Goal: Transaction & Acquisition: Purchase product/service

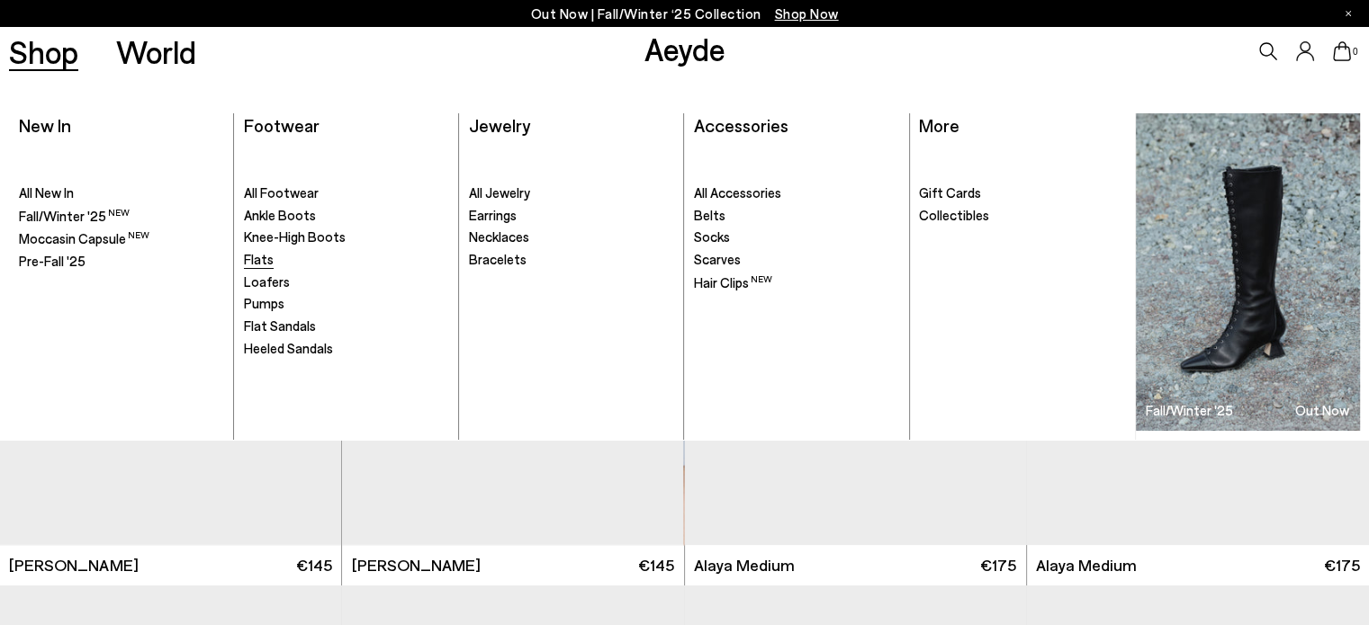
click at [252, 257] on span "Flats" at bounding box center [259, 259] width 30 height 16
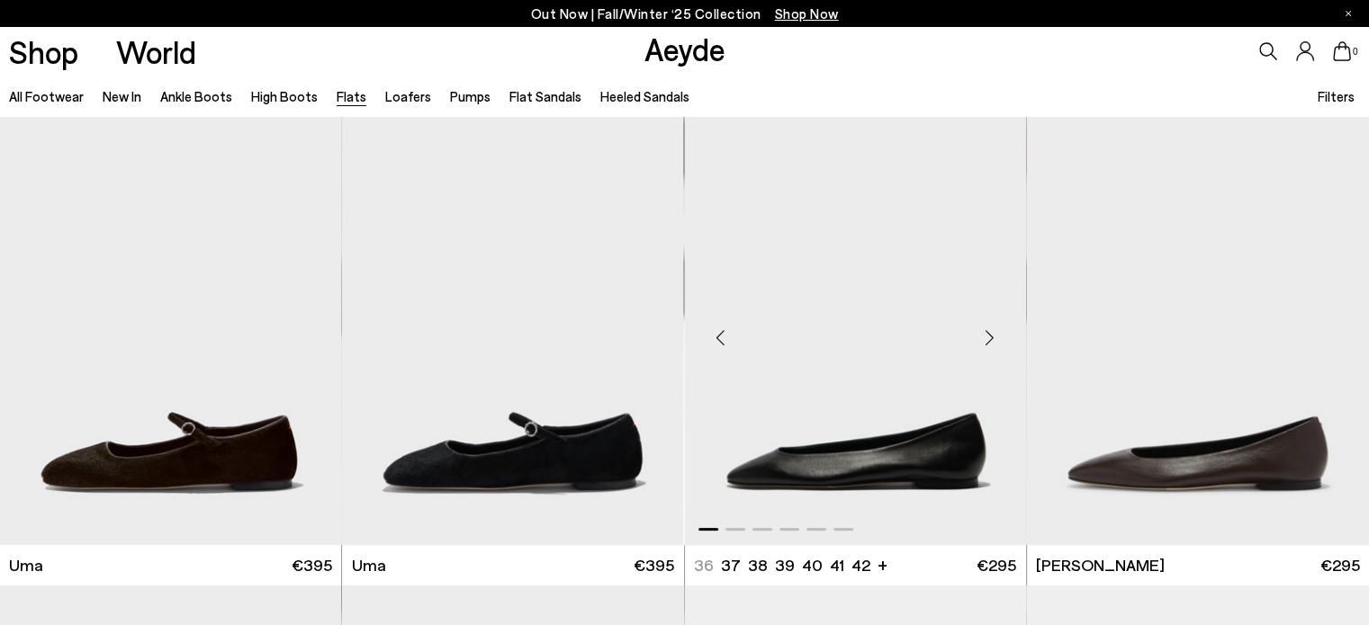
click at [994, 329] on div "Next slide" at bounding box center [990, 338] width 54 height 54
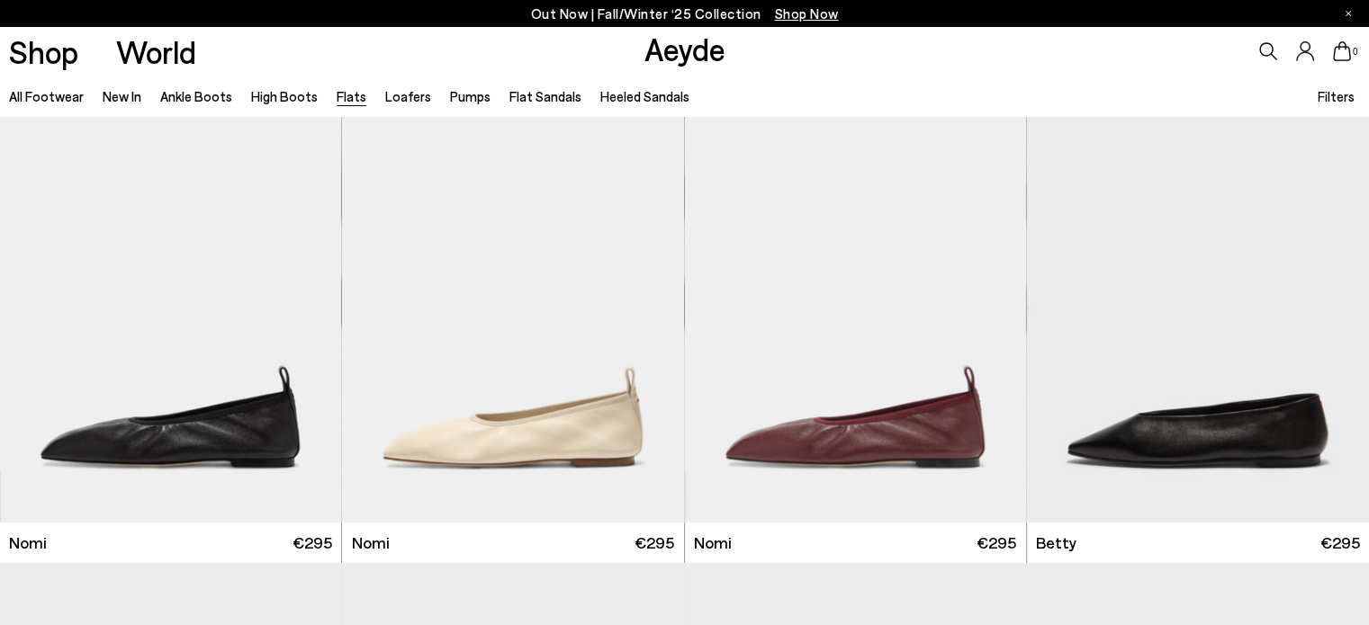
scroll to position [1044, 0]
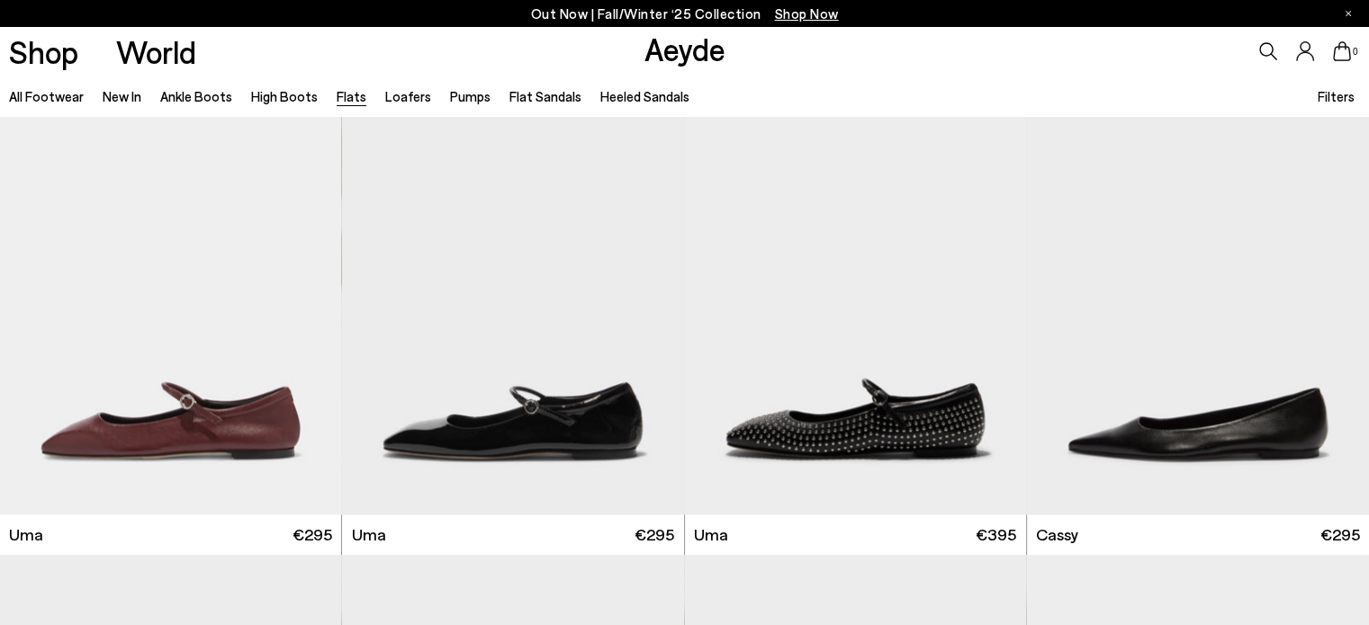
scroll to position [2448, 0]
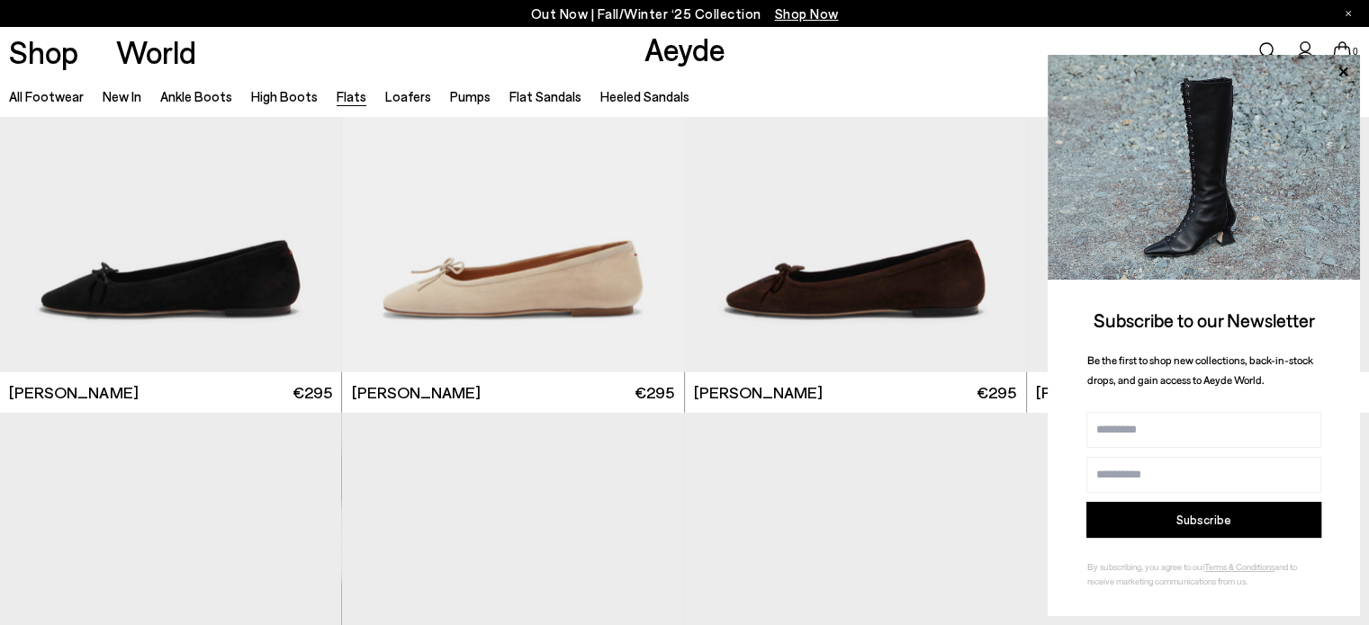
scroll to position [4414, 0]
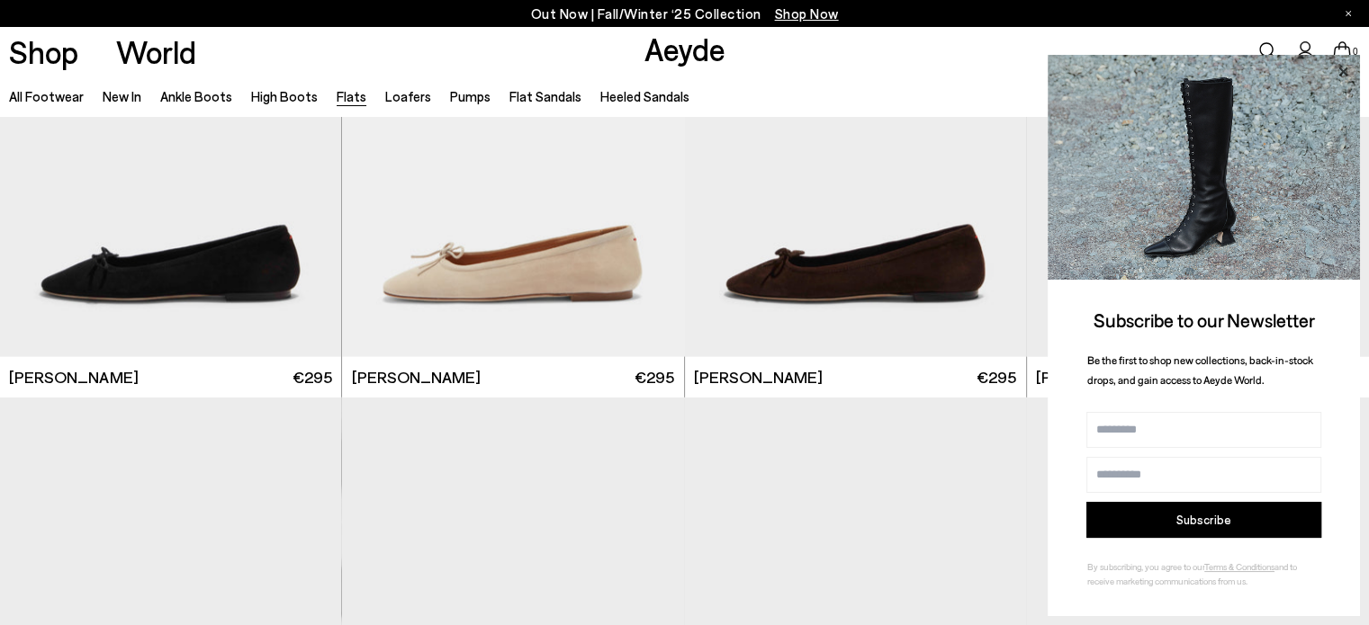
click at [1342, 68] on icon at bounding box center [1342, 71] width 23 height 23
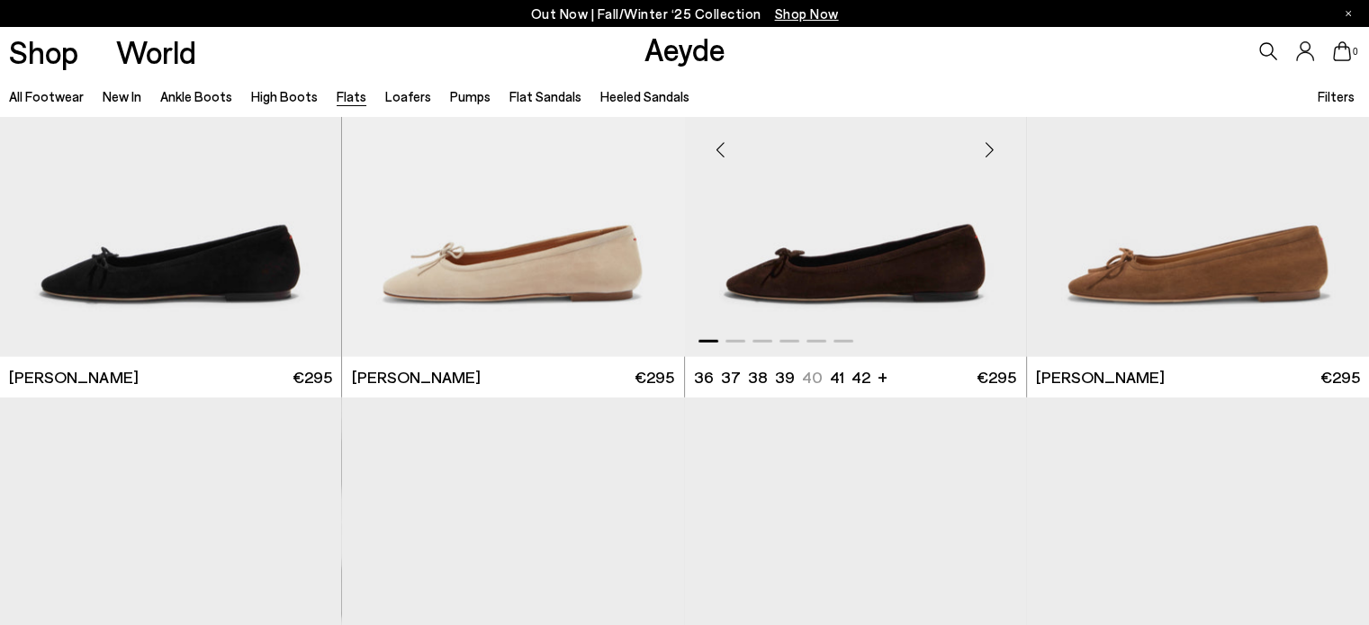
click at [988, 149] on div "Next slide" at bounding box center [990, 150] width 54 height 54
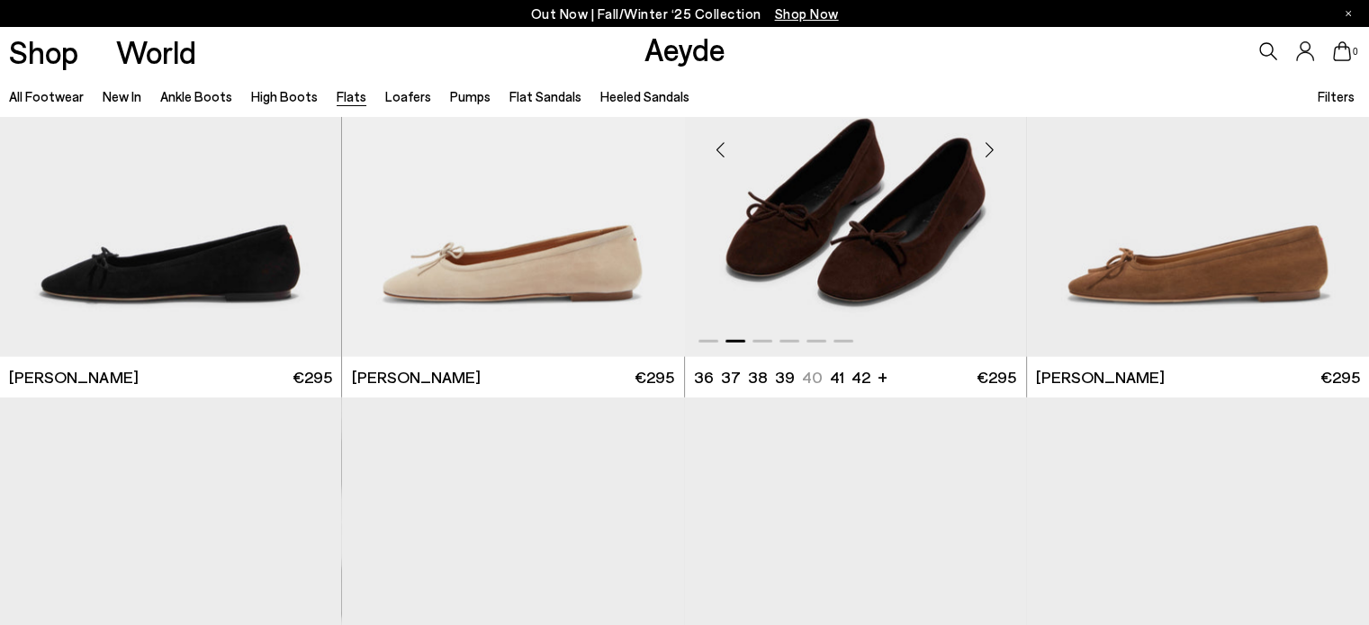
click at [988, 149] on div "Next slide" at bounding box center [990, 150] width 54 height 54
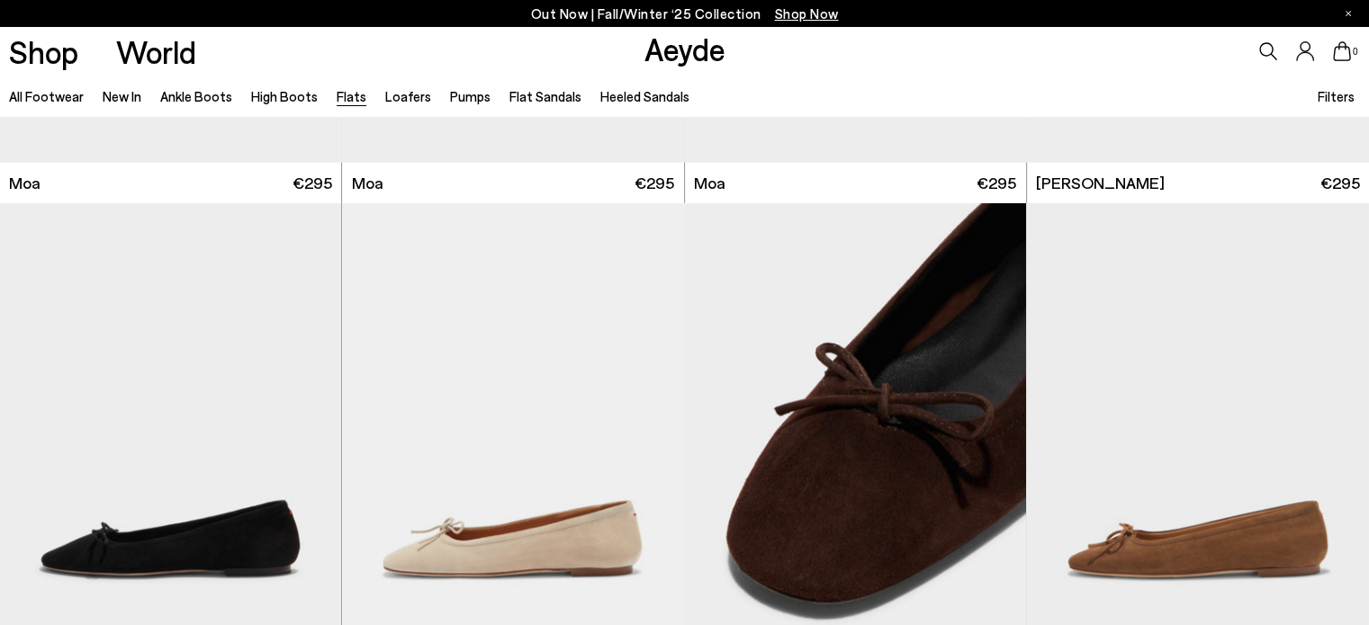
scroll to position [4172, 0]
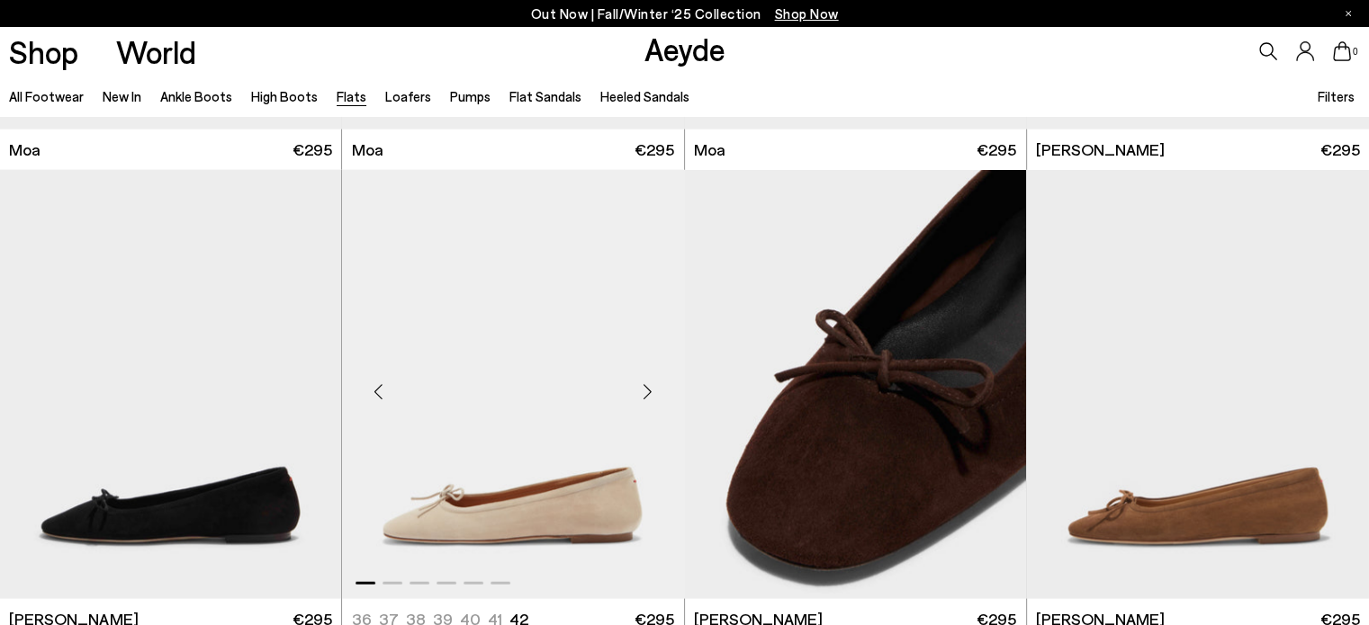
click at [649, 395] on div "Next slide" at bounding box center [648, 392] width 54 height 54
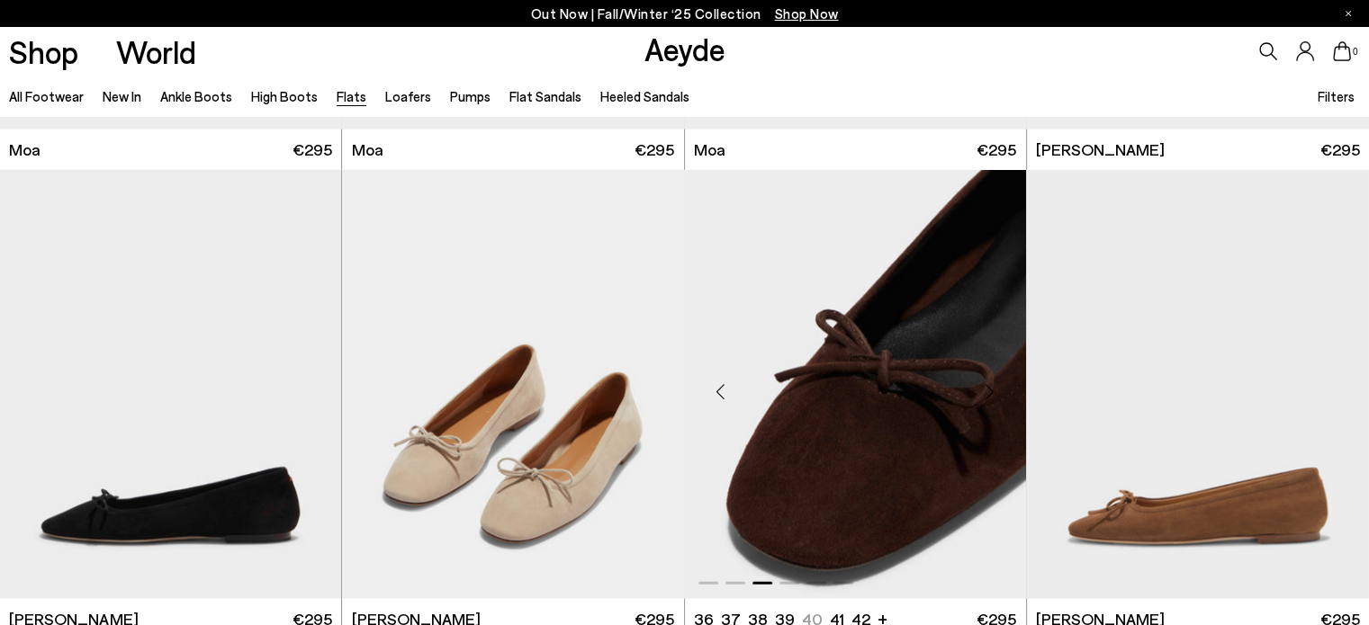
click at [985, 391] on div "Next slide" at bounding box center [990, 392] width 54 height 54
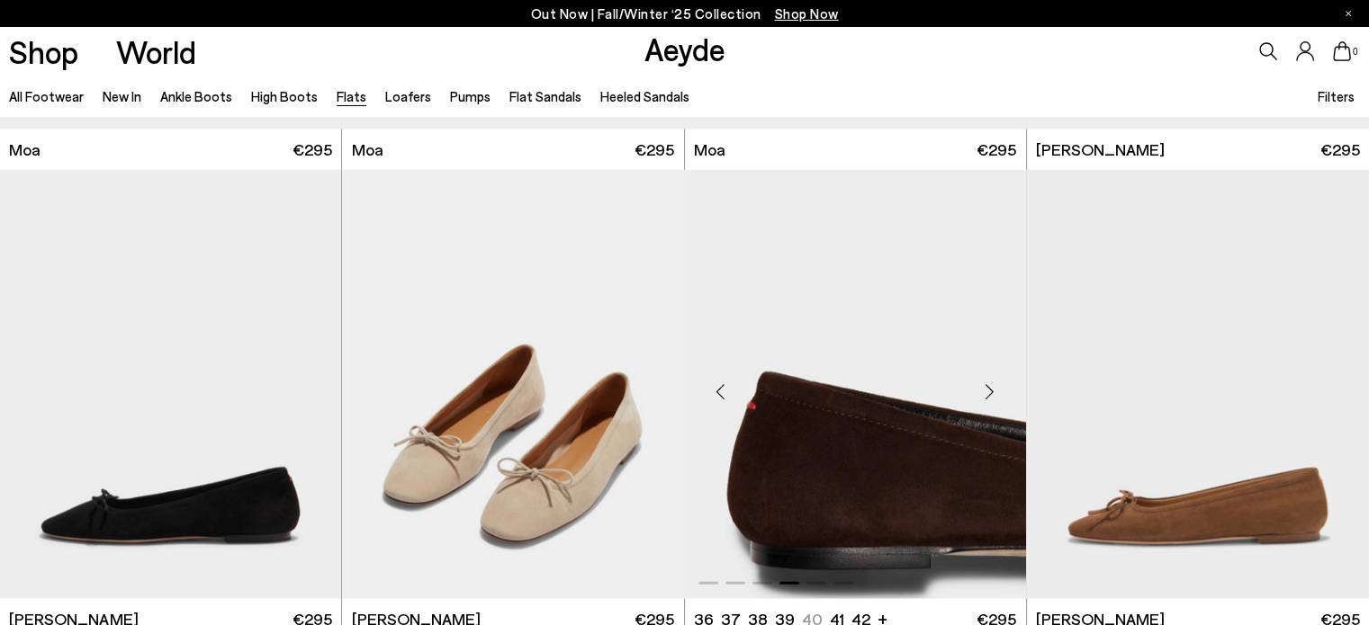
click at [985, 391] on div "Next slide" at bounding box center [990, 392] width 54 height 54
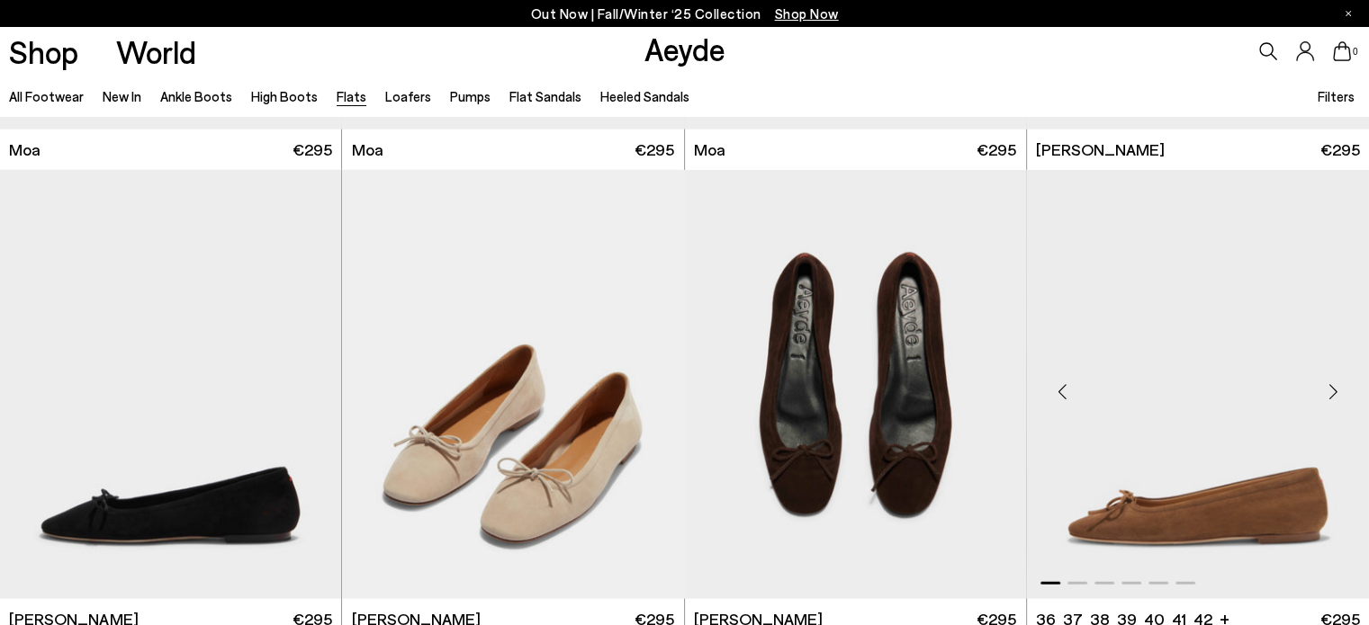
click at [1332, 389] on div "Next slide" at bounding box center [1333, 392] width 54 height 54
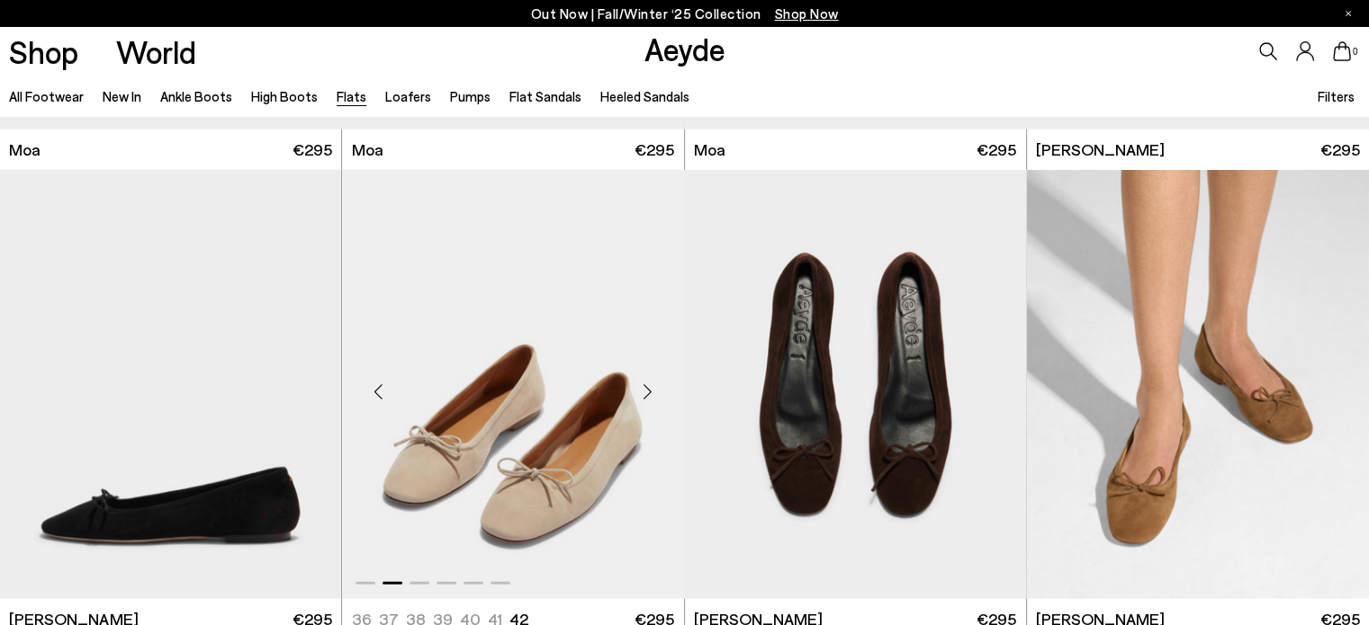
click at [639, 394] on div "Next slide" at bounding box center [648, 392] width 54 height 54
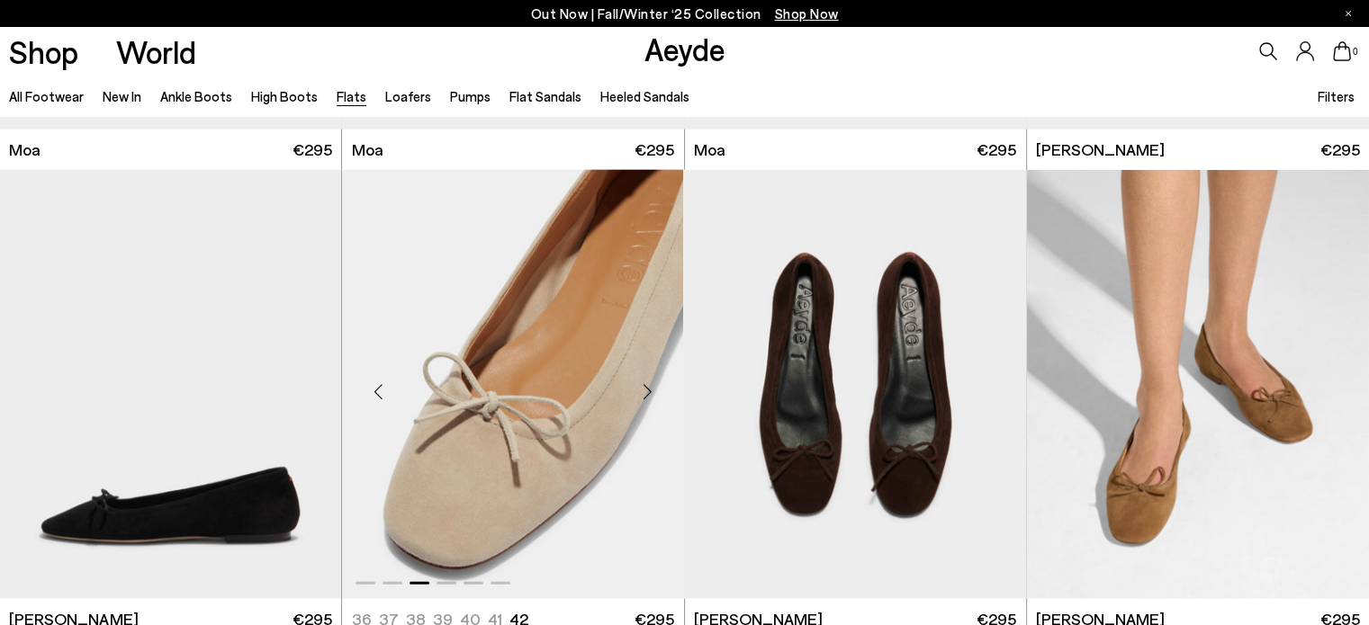
click at [639, 394] on div "Next slide" at bounding box center [648, 392] width 54 height 54
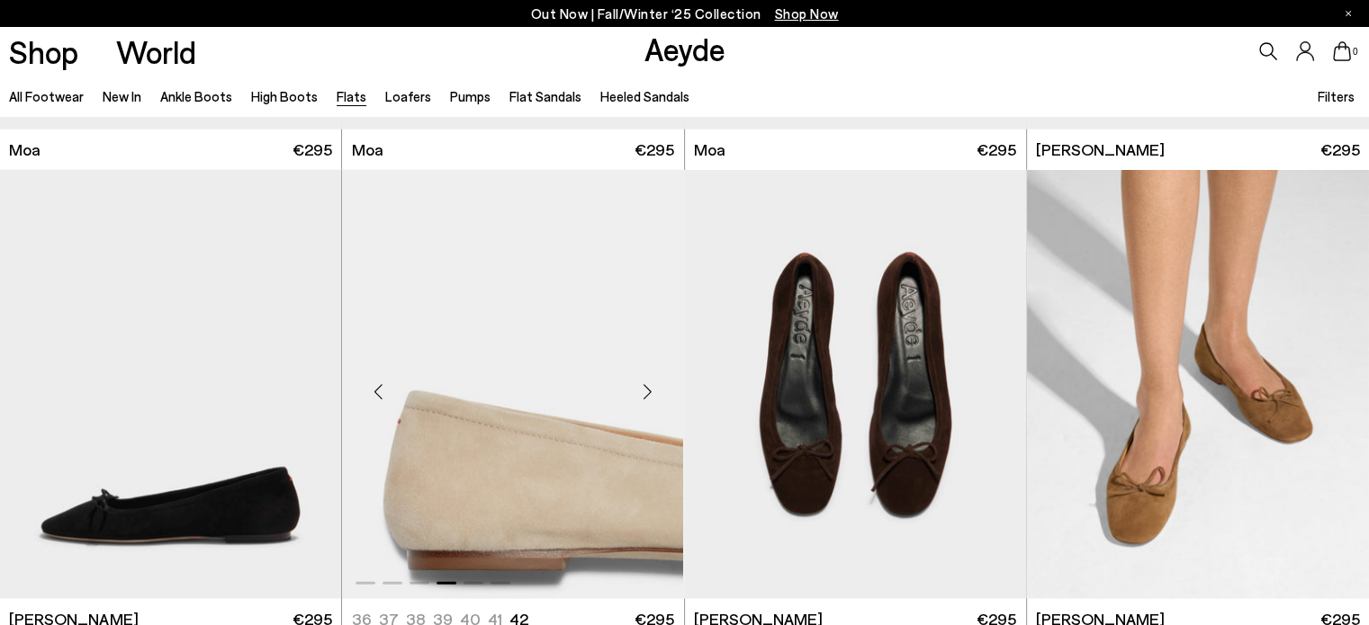
click at [639, 394] on div "Next slide" at bounding box center [648, 392] width 54 height 54
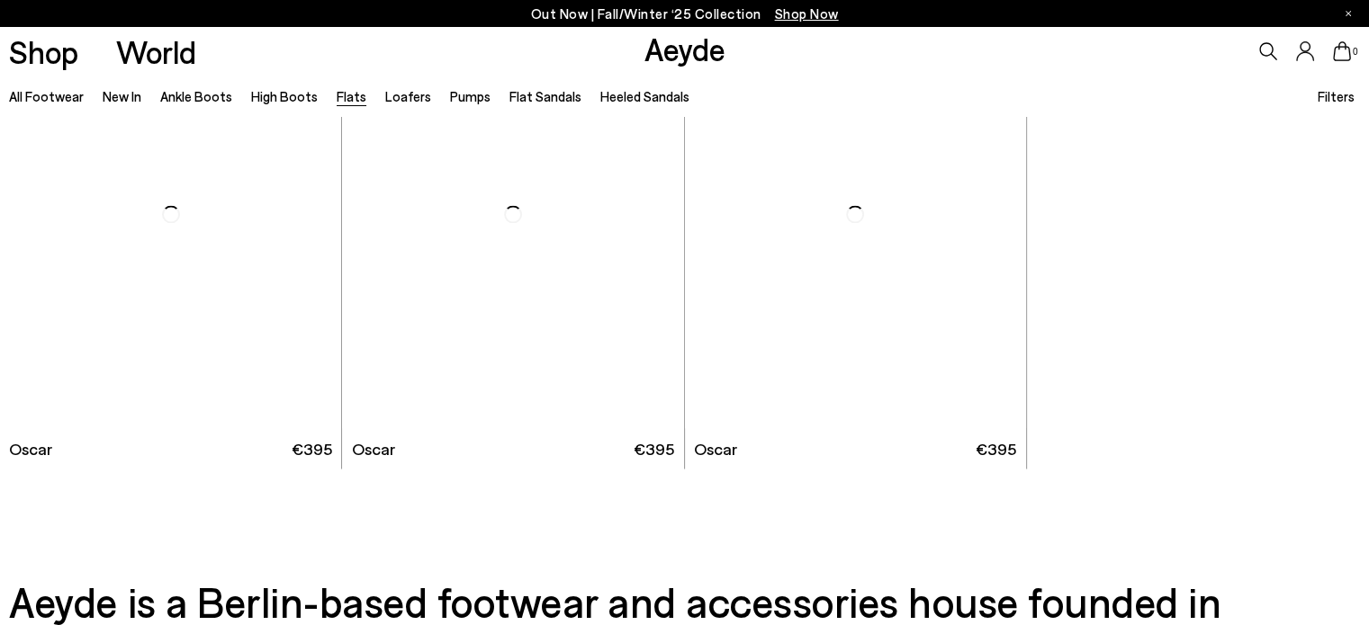
scroll to position [10127, 0]
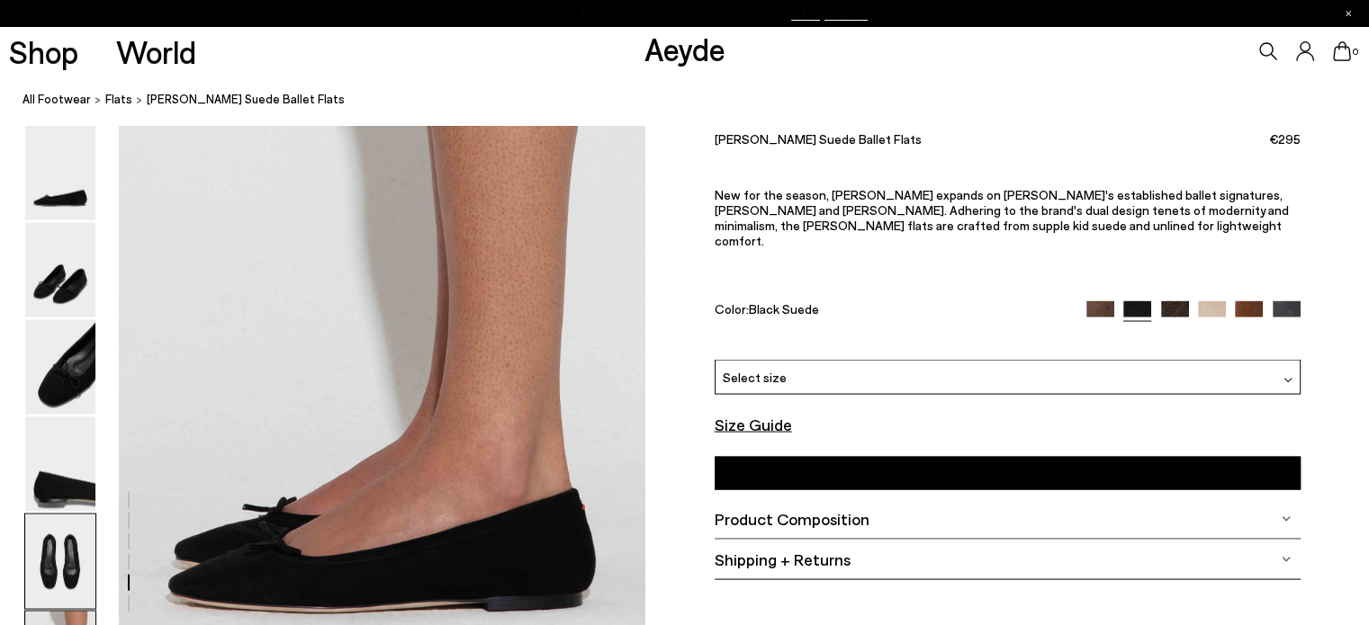
scroll to position [3449, 0]
